Goal: Navigation & Orientation: Find specific page/section

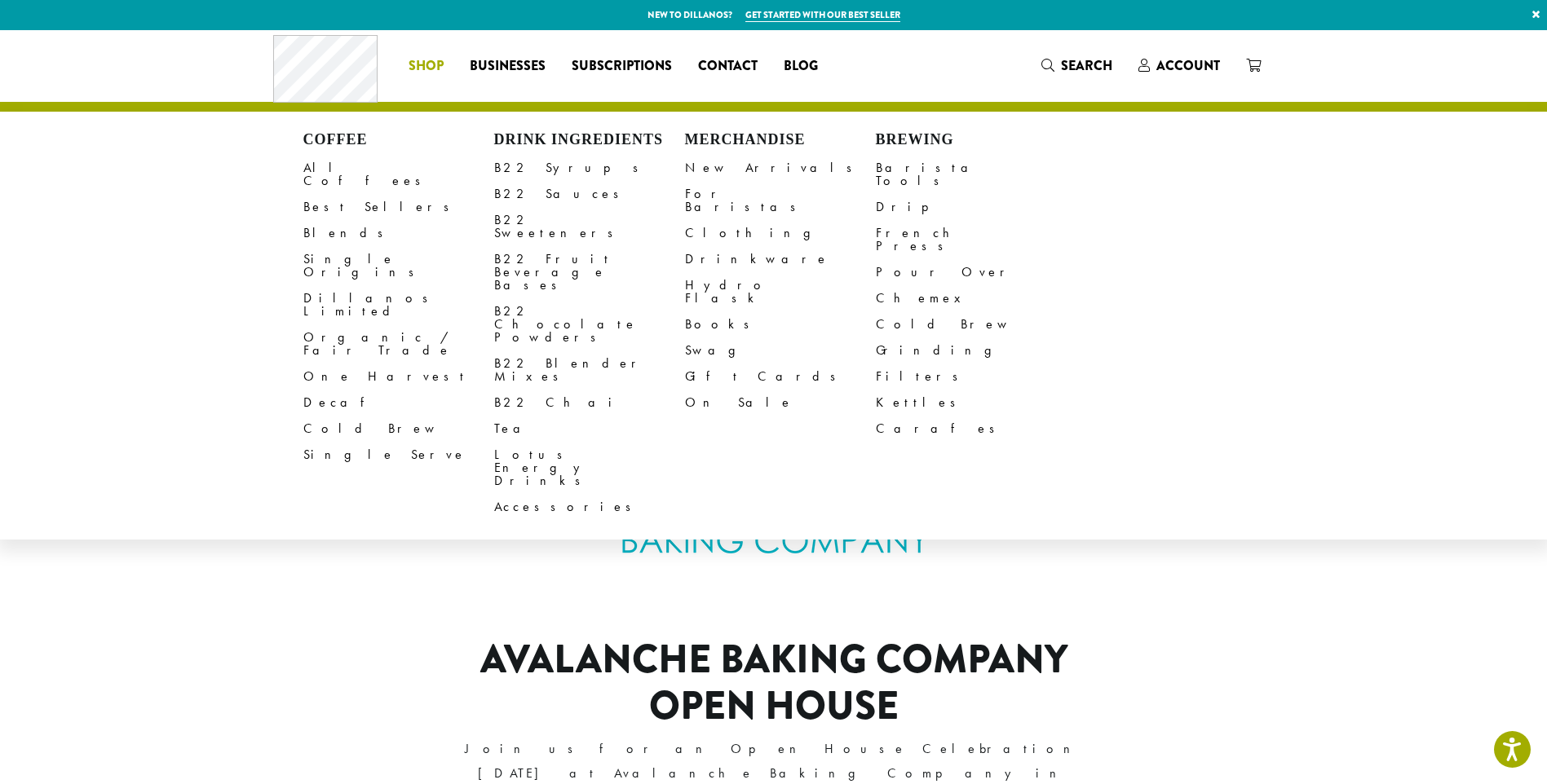
click at [430, 68] on span "Shop" at bounding box center [426, 66] width 35 height 21
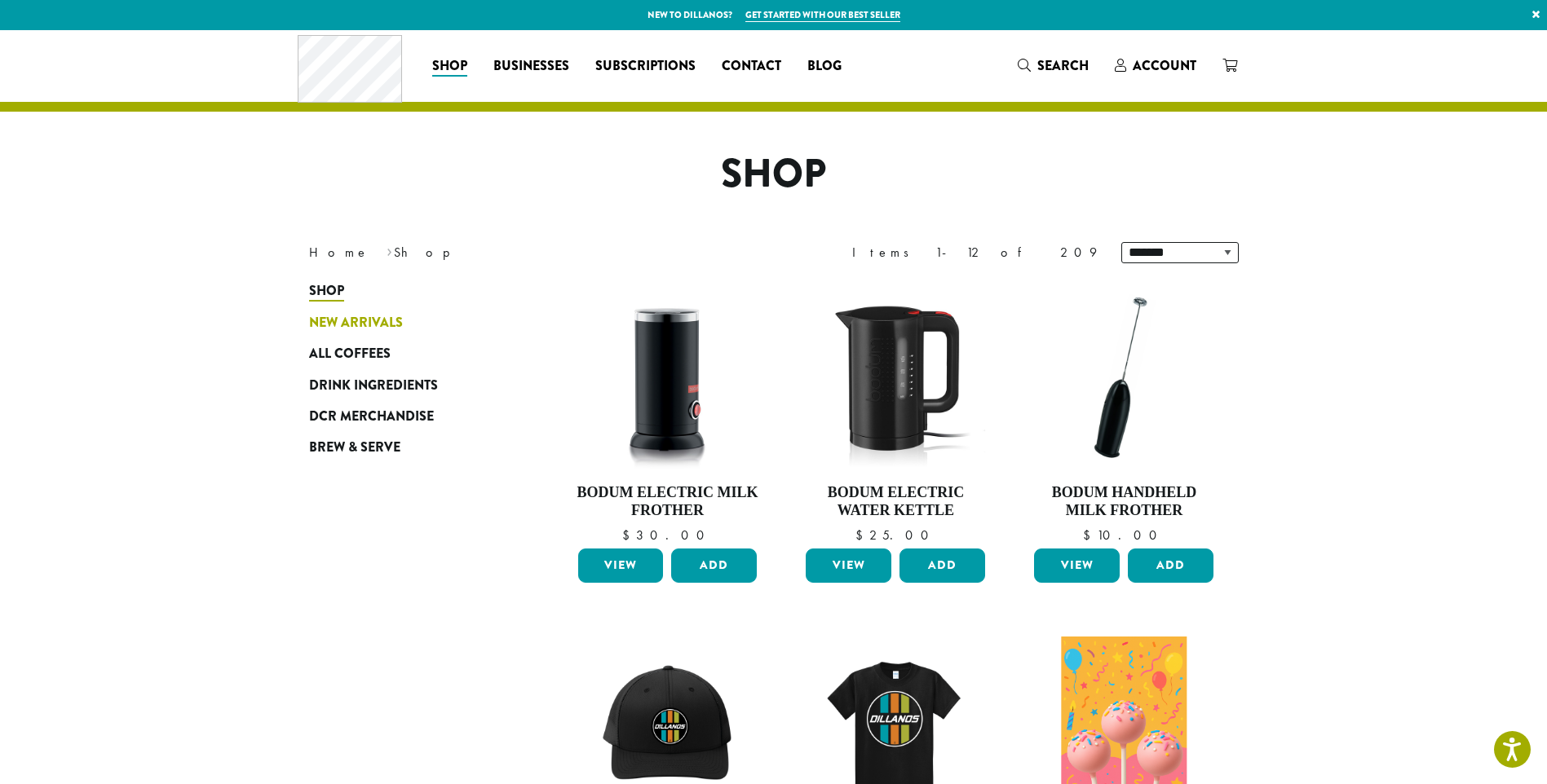
click at [373, 329] on span "New Arrivals" at bounding box center [356, 323] width 94 height 21
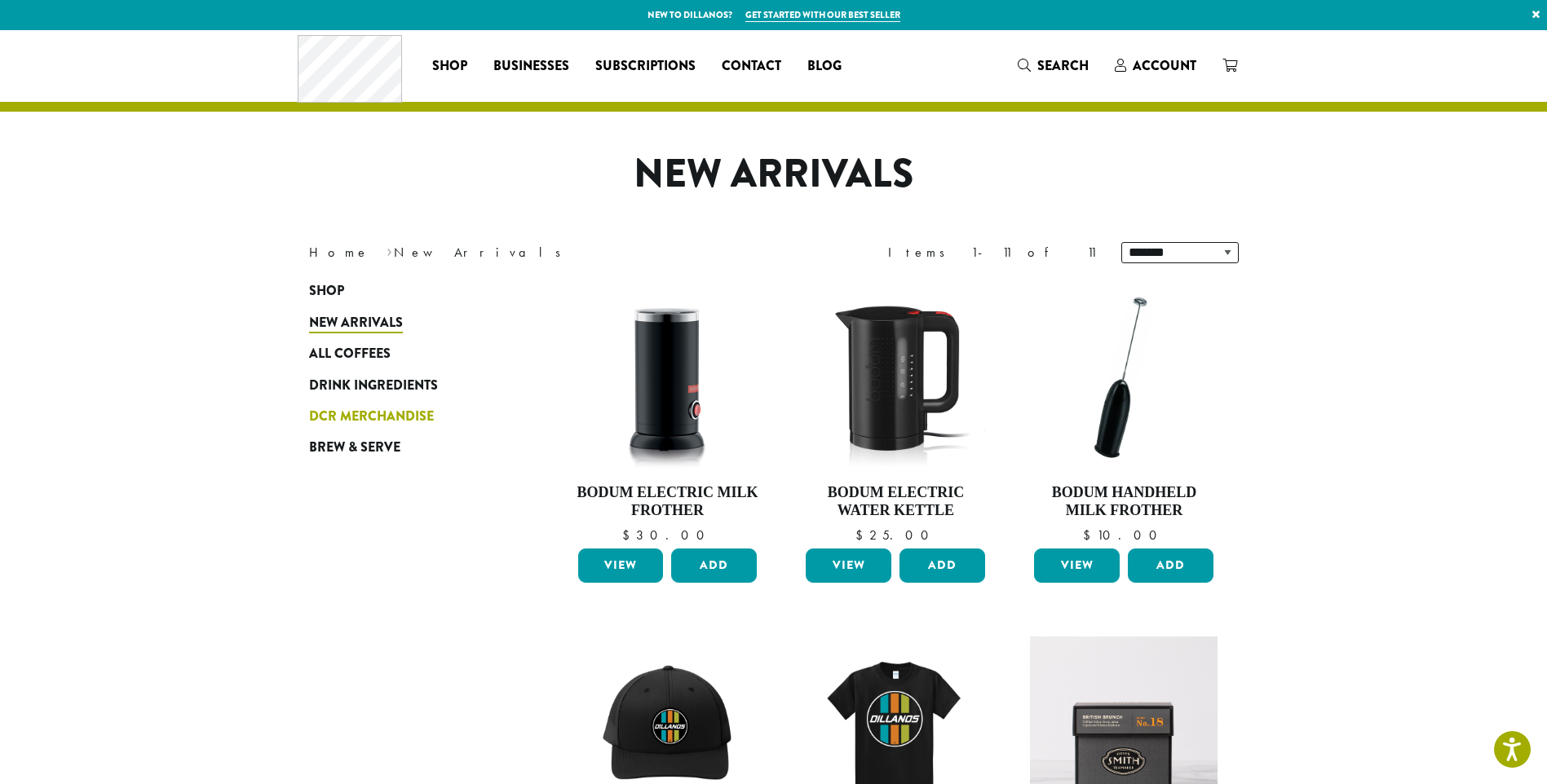
click at [369, 417] on span "DCR Merchandise" at bounding box center [371, 416] width 124 height 21
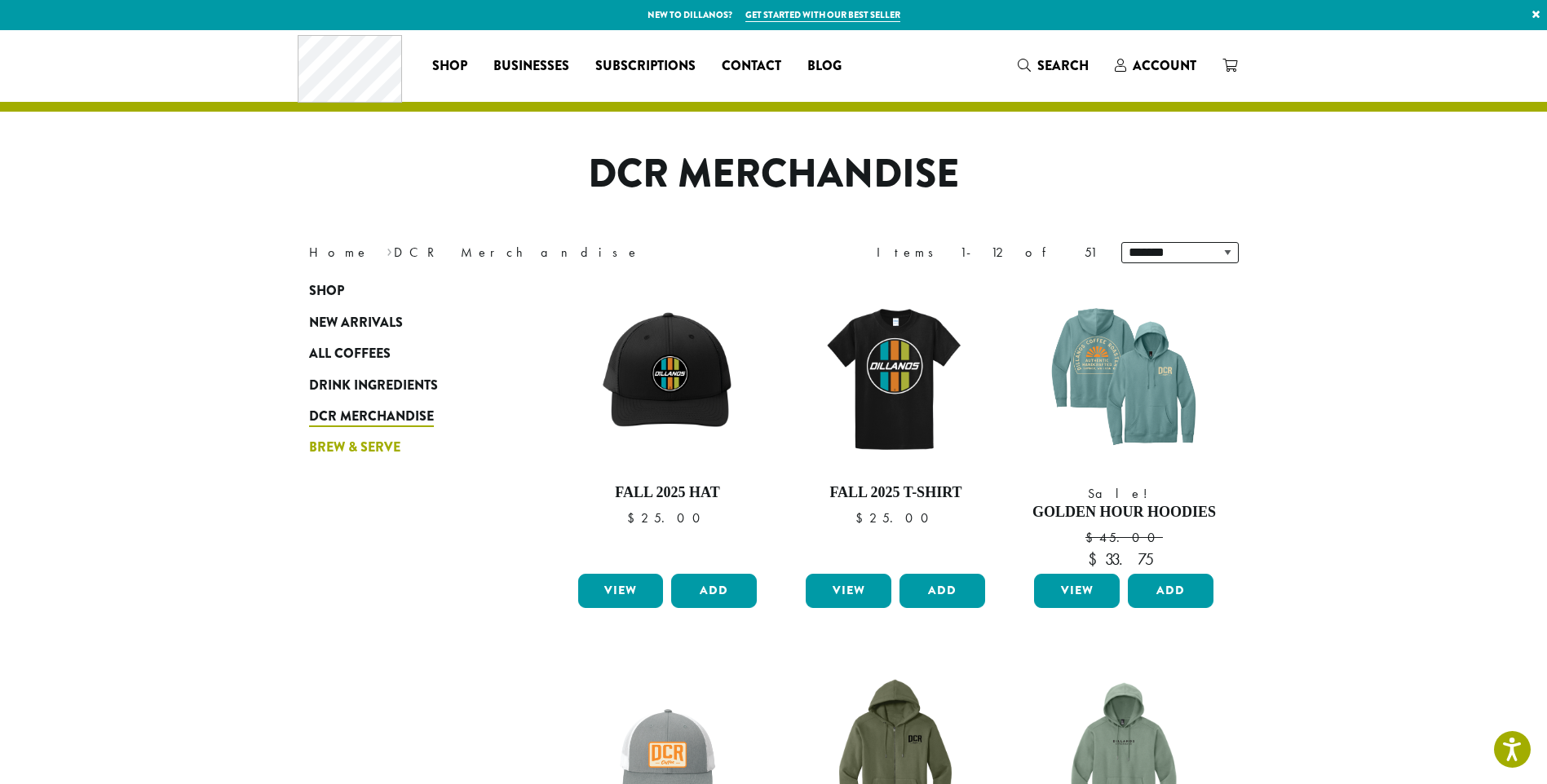
click at [370, 446] on span "Brew & Serve" at bounding box center [354, 448] width 91 height 21
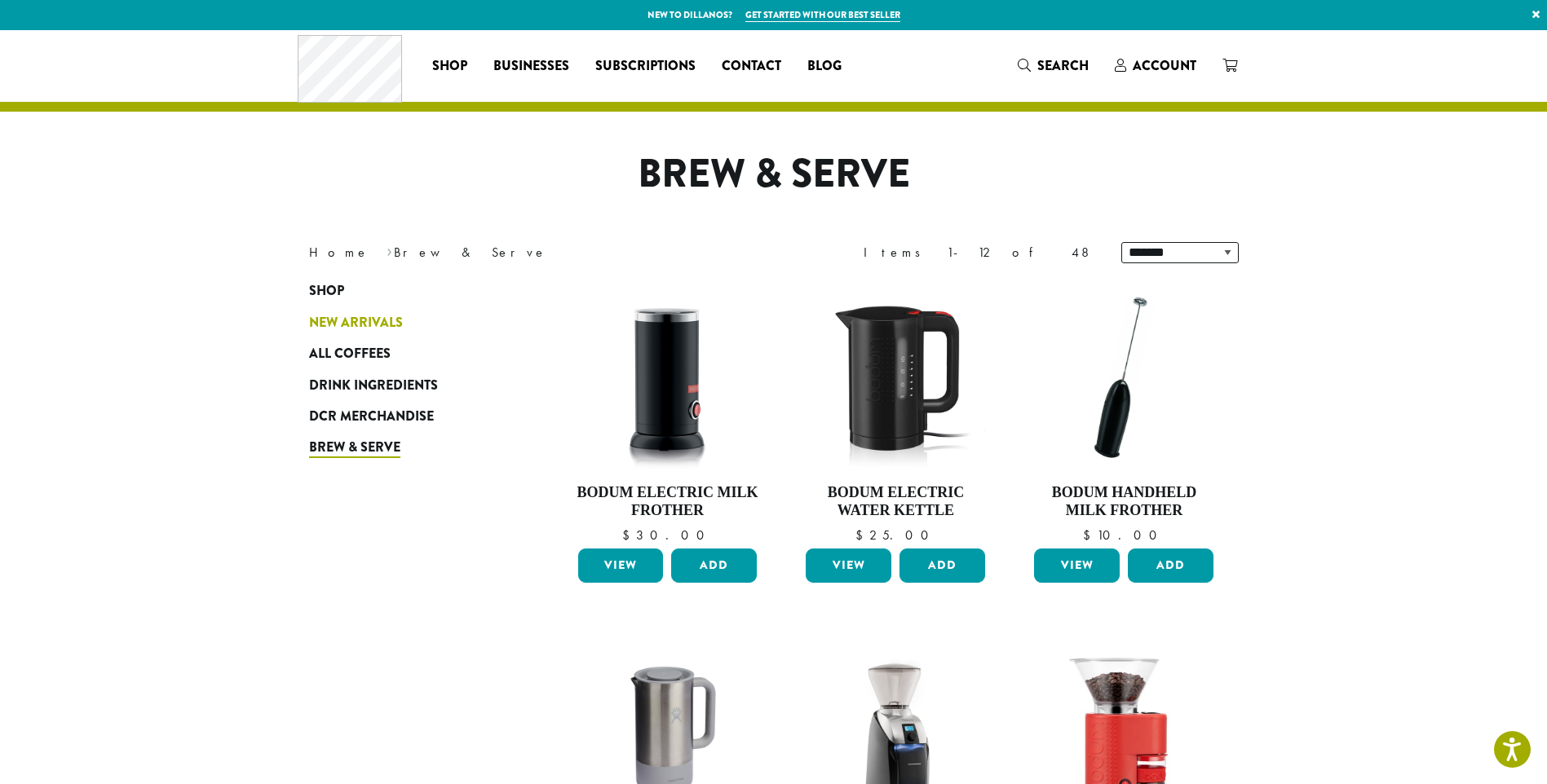
click at [372, 326] on span "New Arrivals" at bounding box center [356, 323] width 94 height 21
